Goal: Task Accomplishment & Management: Manage account settings

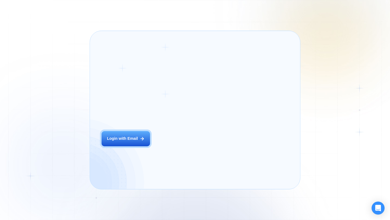
click at [168, 145] on div "Login ‍ Welcome to GigRadar. AI Business Manager for Agencies Login with Email" at bounding box center [141, 110] width 90 height 146
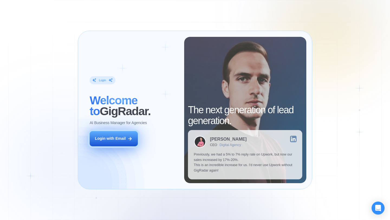
click at [118, 140] on div "Login with Email" at bounding box center [110, 138] width 31 height 5
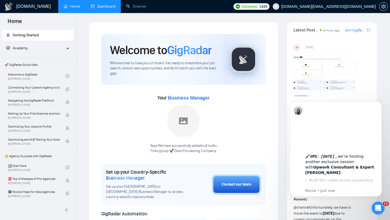
click at [96, 9] on link "Dashboard" at bounding box center [103, 6] width 25 height 5
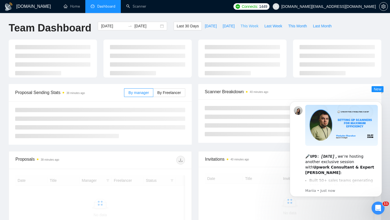
click at [245, 28] on span "This Week" at bounding box center [250, 26] width 18 height 6
type input "[DATE]"
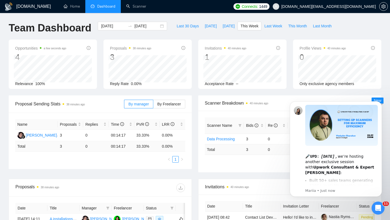
click at [382, 103] on input "Start a chat with Grammarly AI" at bounding box center [195, 110] width 390 height 220
click at [382, 102] on input "Start a chat with Grammarly AI" at bounding box center [195, 110] width 390 height 220
click at [382, 103] on input "Start a chat with Grammarly AI" at bounding box center [195, 110] width 390 height 220
click at [256, 172] on div "Scanner Name Bids Re PVR LRR CPR Score Data Processing 3 0 33.33% 0.00% $0.00 0…" at bounding box center [289, 142] width 183 height 62
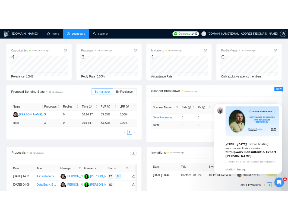
scroll to position [109, 0]
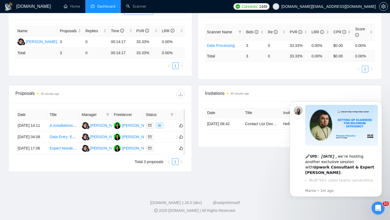
click at [382, 104] on input "Start a chat with Grammarly AI" at bounding box center [195, 16] width 390 height 220
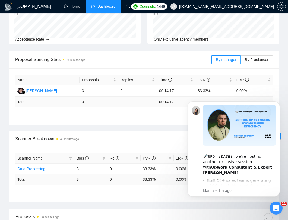
click at [150, 137] on span "Scanner Breakdown 40 minutes ago" at bounding box center [143, 139] width 257 height 7
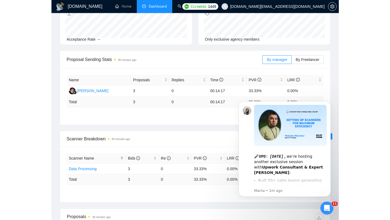
scroll to position [100, 0]
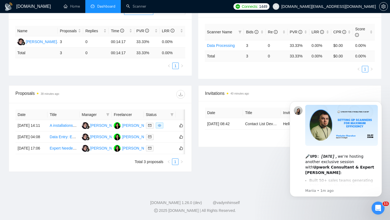
click at [7, 134] on icon "Manage" at bounding box center [4, 136] width 4 height 4
click at [381, 103] on icon "Dismiss notification" at bounding box center [380, 102] width 3 height 3
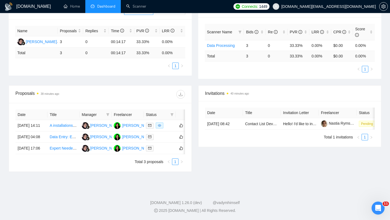
scroll to position [0, 0]
